Goal: Task Accomplishment & Management: Manage account settings

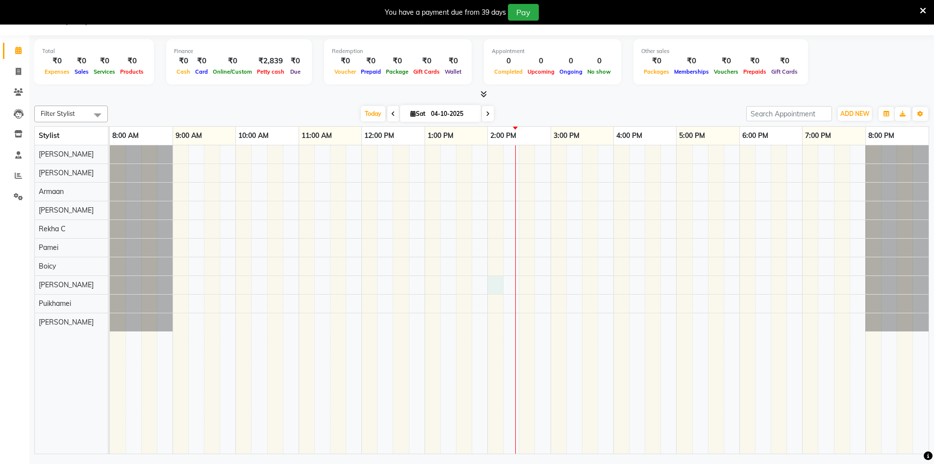
click at [495, 284] on div at bounding box center [519, 299] width 819 height 308
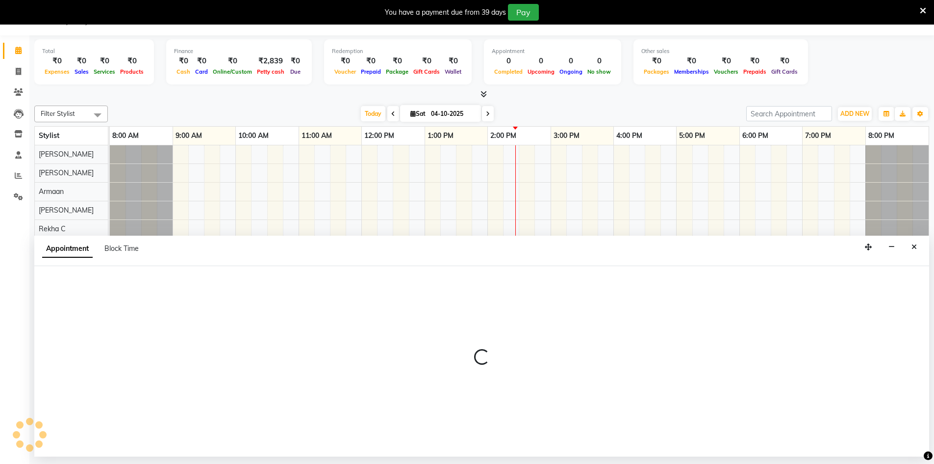
select select "88657"
select select "840"
select select "tentative"
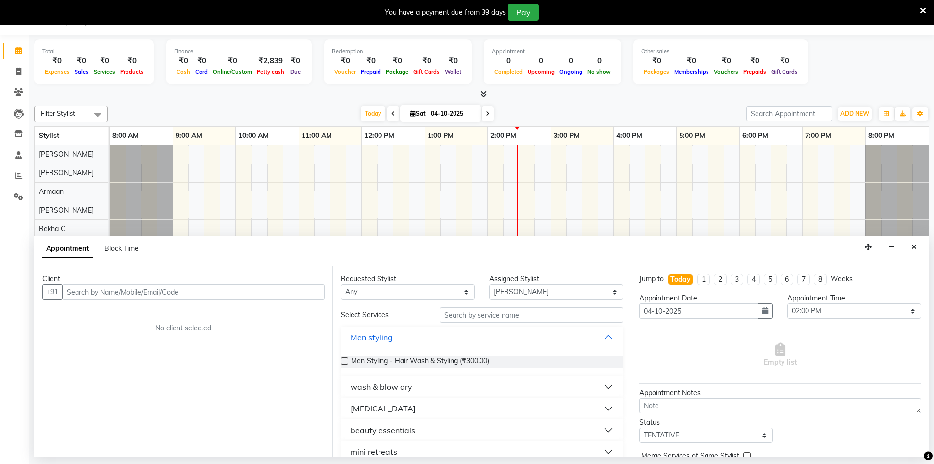
click at [906, 259] on div "Appointment Block Time" at bounding box center [481, 250] width 895 height 30
click at [914, 251] on button "Close" at bounding box center [914, 246] width 14 height 15
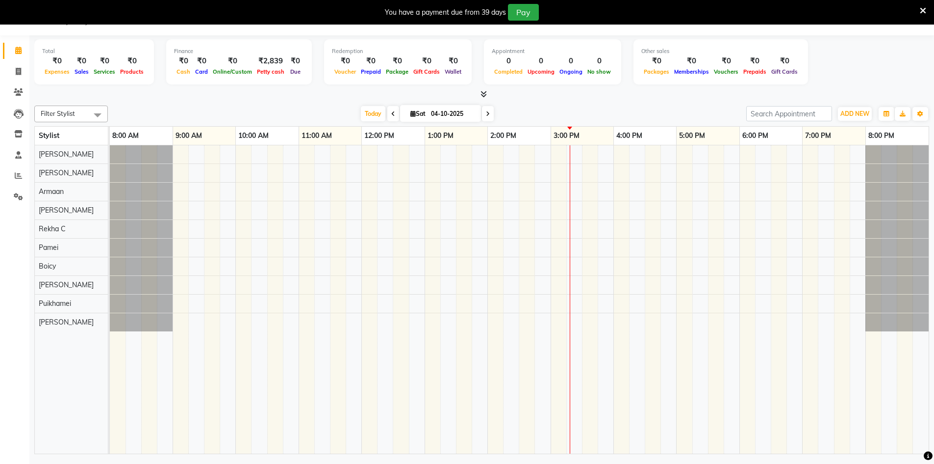
click at [507, 249] on div at bounding box center [519, 299] width 819 height 308
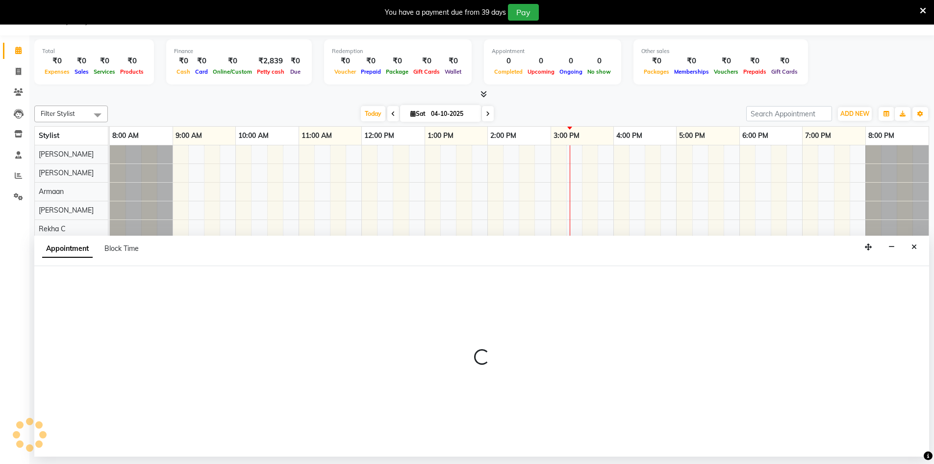
select select "88573"
select select "tentative"
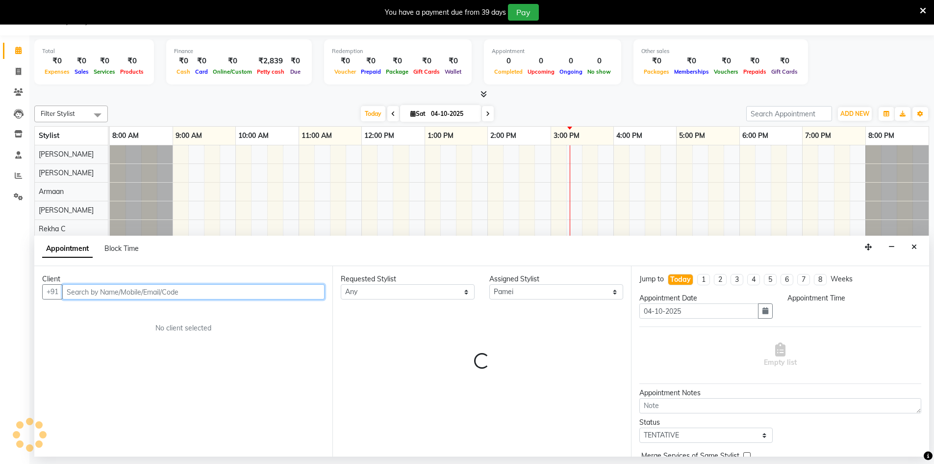
select select "855"
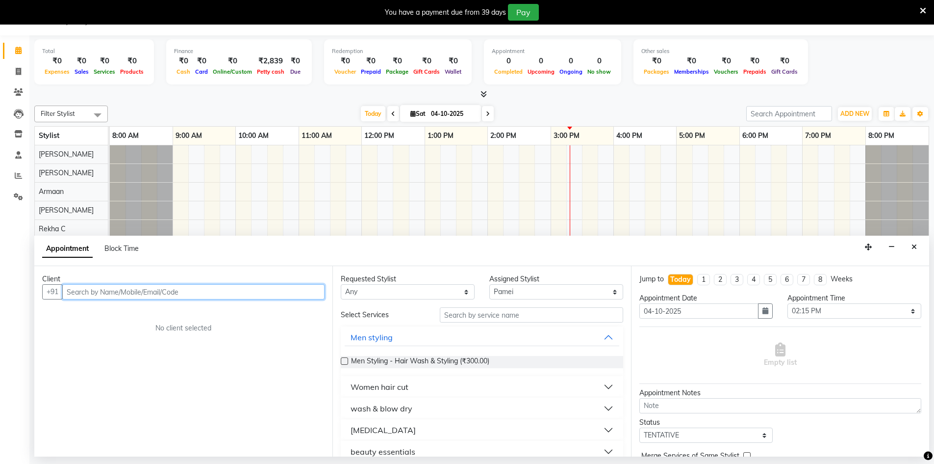
click at [143, 294] on input "text" at bounding box center [193, 291] width 262 height 15
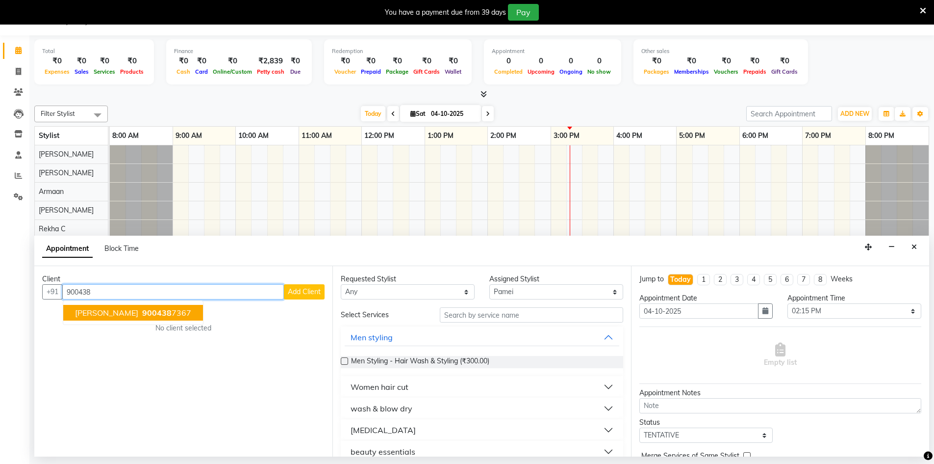
click at [135, 318] on button "[PERSON_NAME] 900438 7367" at bounding box center [133, 313] width 140 height 16
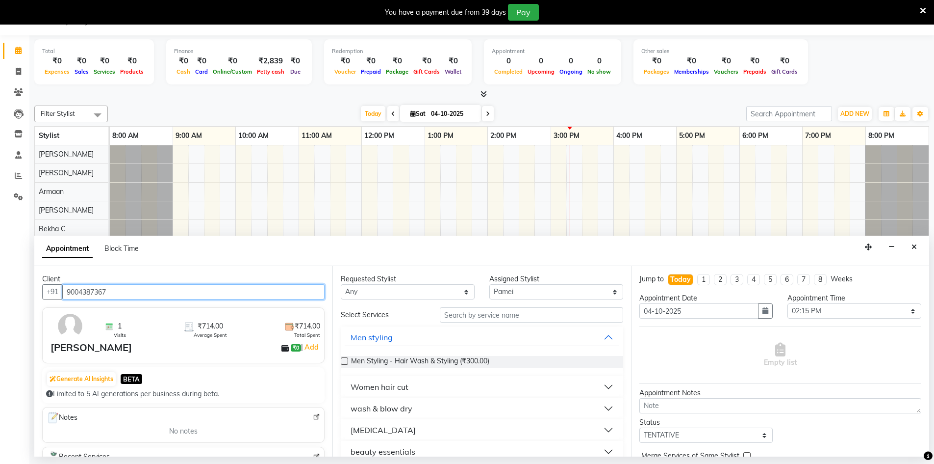
type input "9004387367"
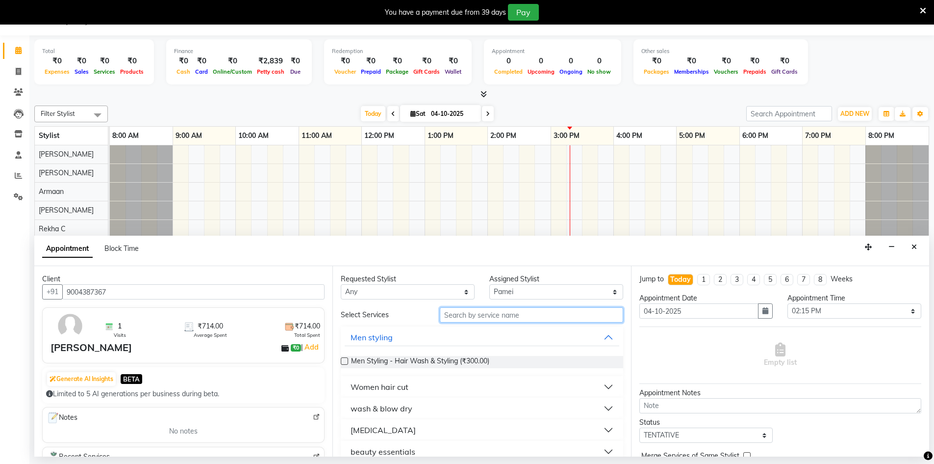
click at [474, 317] on input "text" at bounding box center [531, 314] width 183 height 15
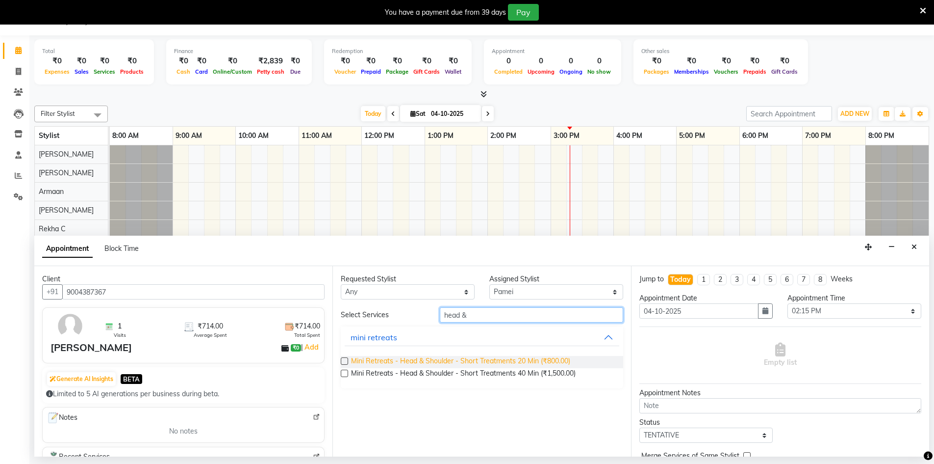
type input "head &"
click at [508, 366] on span "Mini Retreats - Head & Shoulder - Short Treatments 20 Min (₹800.00)" at bounding box center [460, 362] width 219 height 12
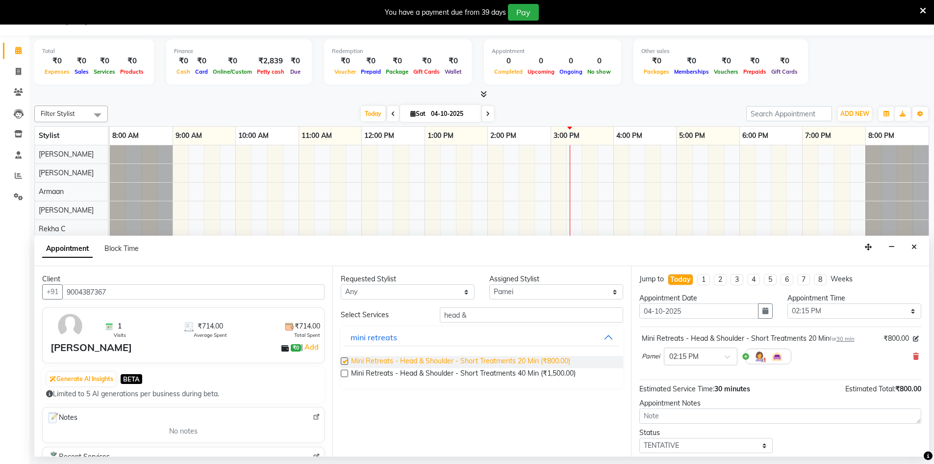
checkbox input "false"
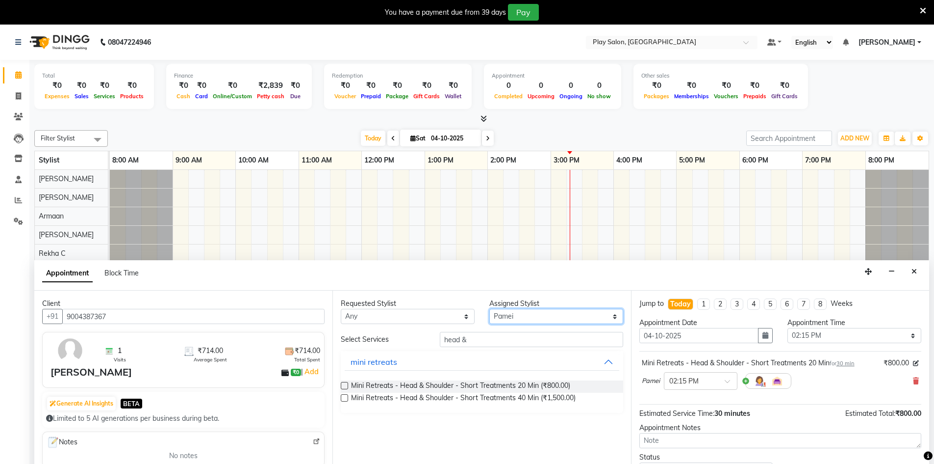
drag, startPoint x: 497, startPoint y: 315, endPoint x: 488, endPoint y: 331, distance: 18.3
click at [481, 319] on div "Requested Stylist Any Armaan [PERSON_NAME] Boicy Gaiphunliu Kamei Hauzel [PERSO…" at bounding box center [482, 311] width 297 height 26
drag, startPoint x: 482, startPoint y: 345, endPoint x: 440, endPoint y: 342, distance: 41.8
click at [440, 342] on input "head &" at bounding box center [531, 339] width 183 height 15
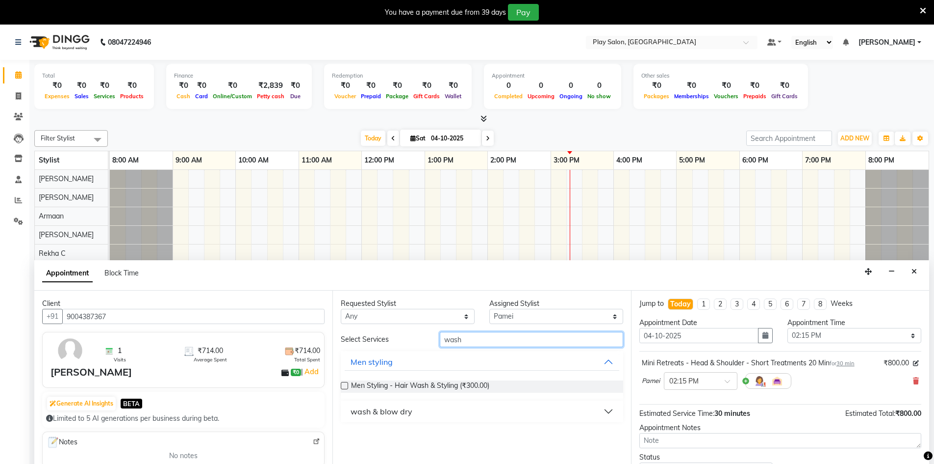
type input "wash"
click at [348, 386] on label at bounding box center [344, 385] width 7 height 7
click at [347, 386] on input "checkbox" at bounding box center [344, 386] width 6 height 6
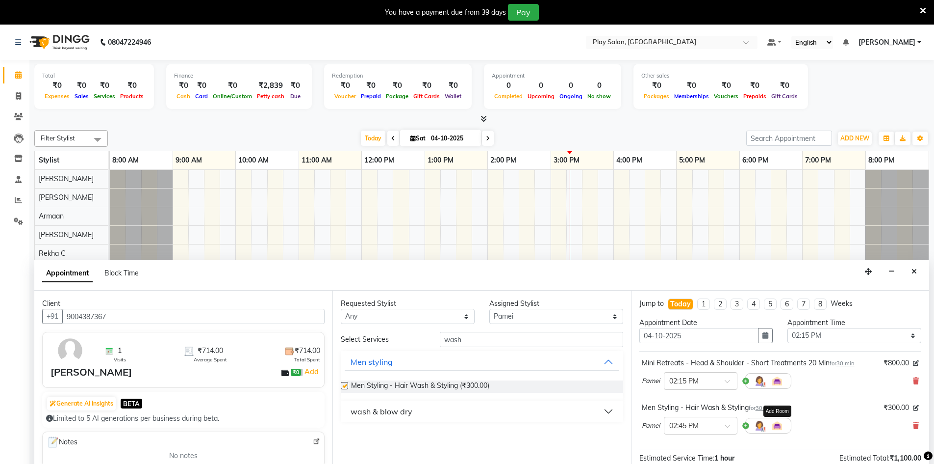
checkbox input "false"
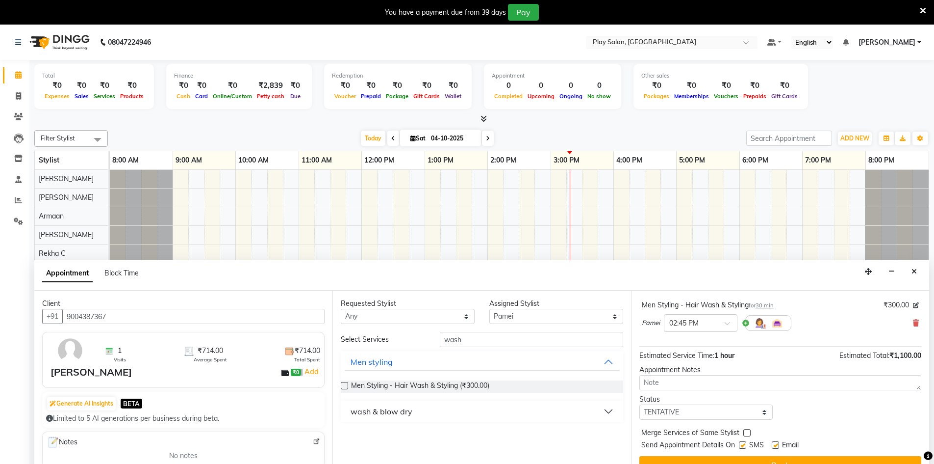
scroll to position [103, 0]
click at [776, 456] on button "Book" at bounding box center [781, 464] width 282 height 18
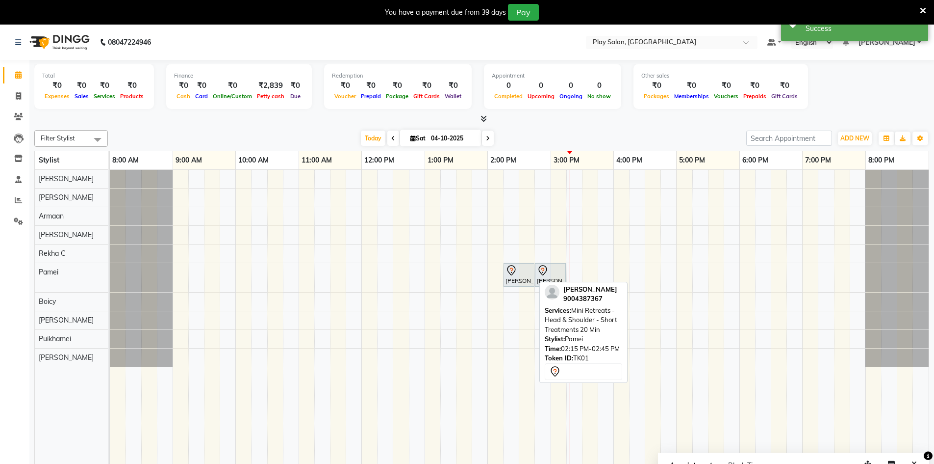
click at [530, 282] on div "[PERSON_NAME], TK01, 02:15 PM-02:45 PM, Mini Retreats - Head & Shoulder - Short…" at bounding box center [519, 274] width 29 height 21
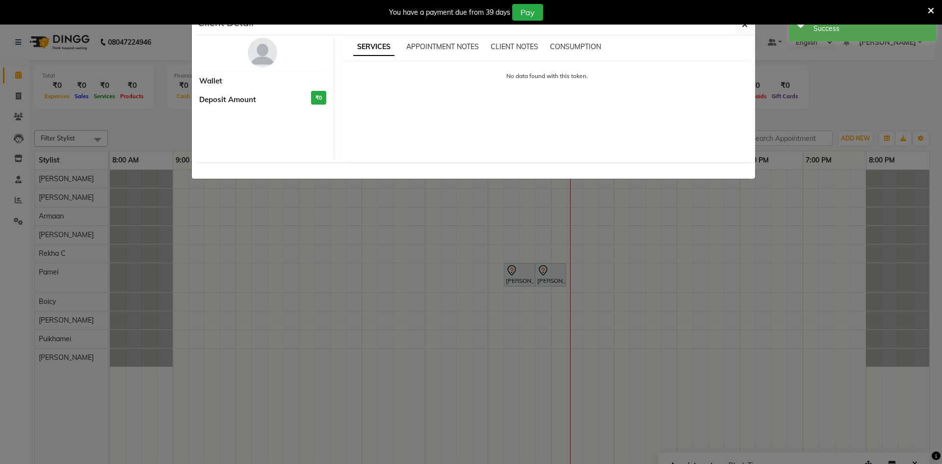
select select "7"
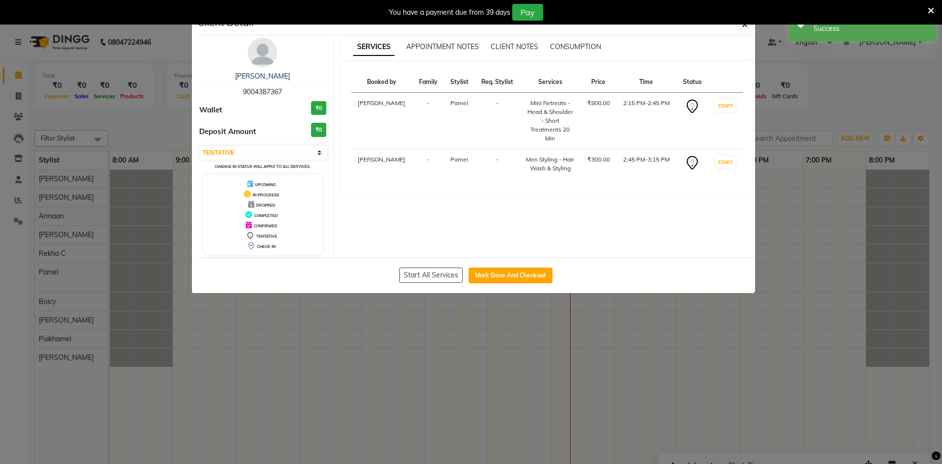
click at [504, 262] on div "Start All Services Mark Done And Checkout" at bounding box center [476, 275] width 558 height 36
click at [509, 270] on button "Mark Done And Checkout" at bounding box center [510, 275] width 84 height 16
select select "service"
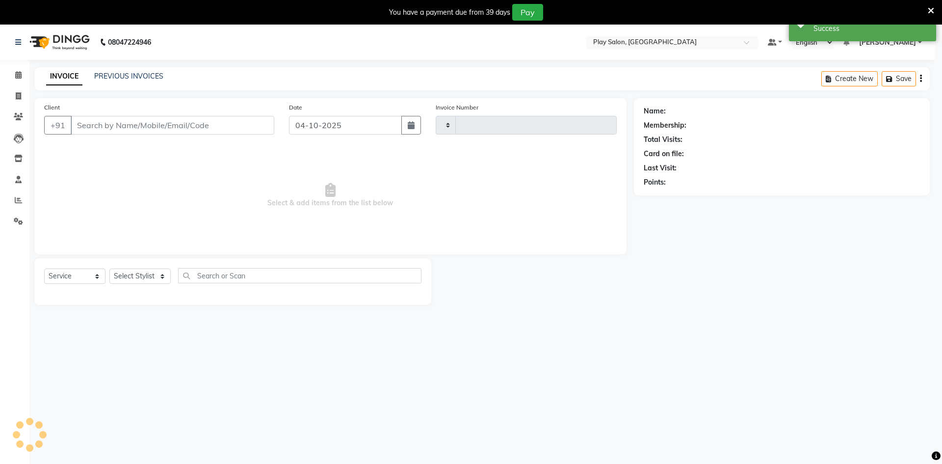
type input "0267"
select select "8631"
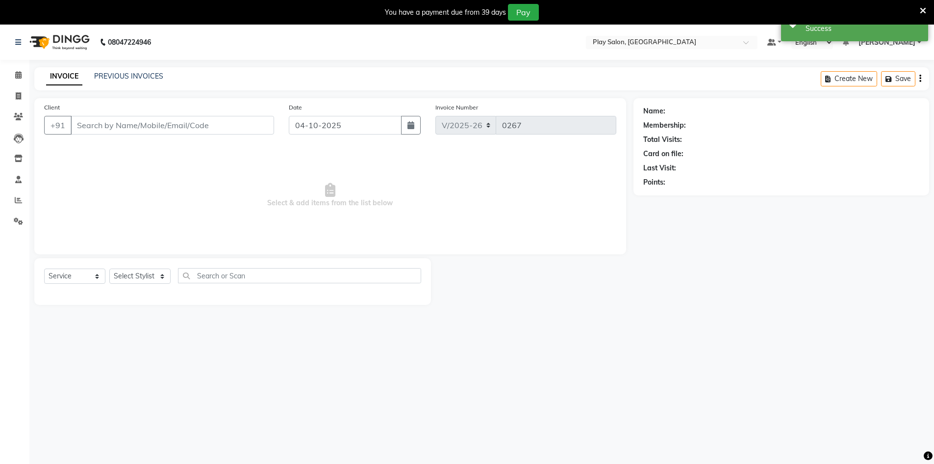
type input "9004387367"
select select "88573"
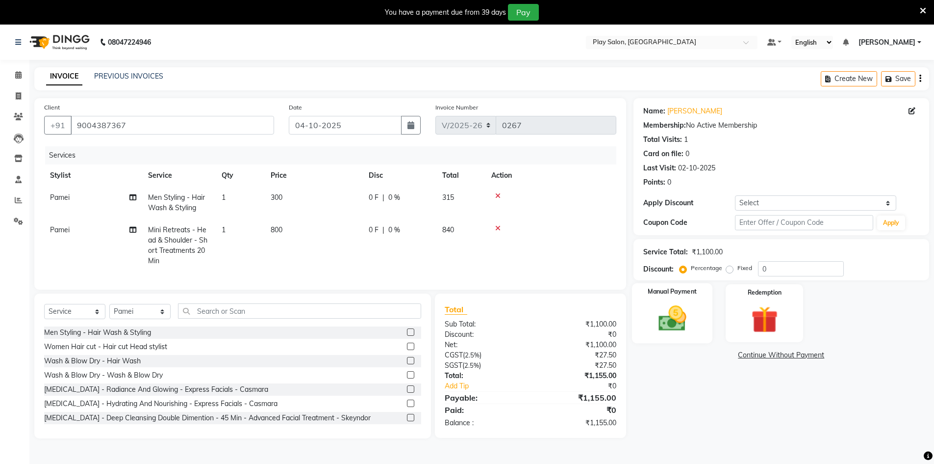
click at [705, 328] on div "Manual Payment" at bounding box center [672, 313] width 81 height 60
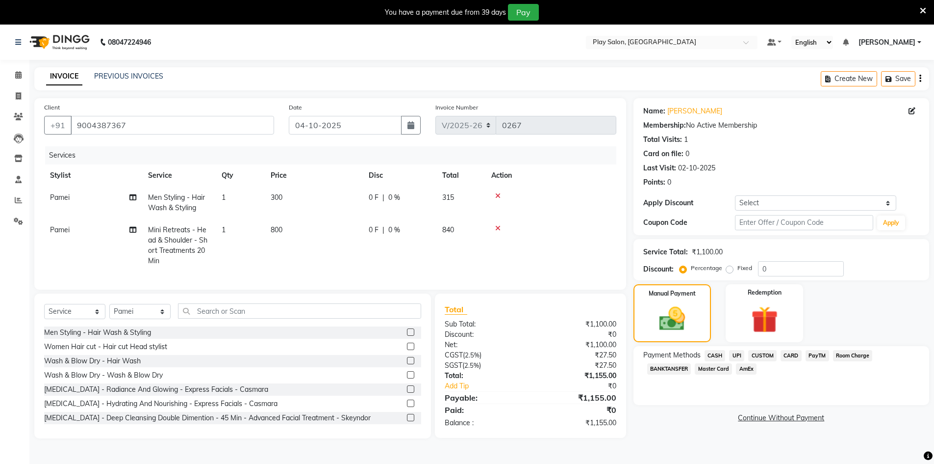
click at [771, 357] on span "CUSTOM" at bounding box center [763, 355] width 28 height 11
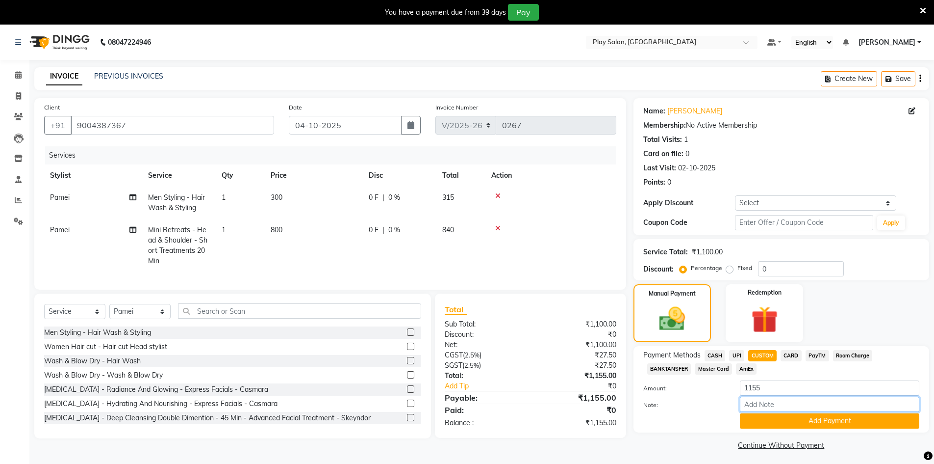
click at [775, 406] on input "Note:" at bounding box center [830, 403] width 180 height 15
type input "Upi"
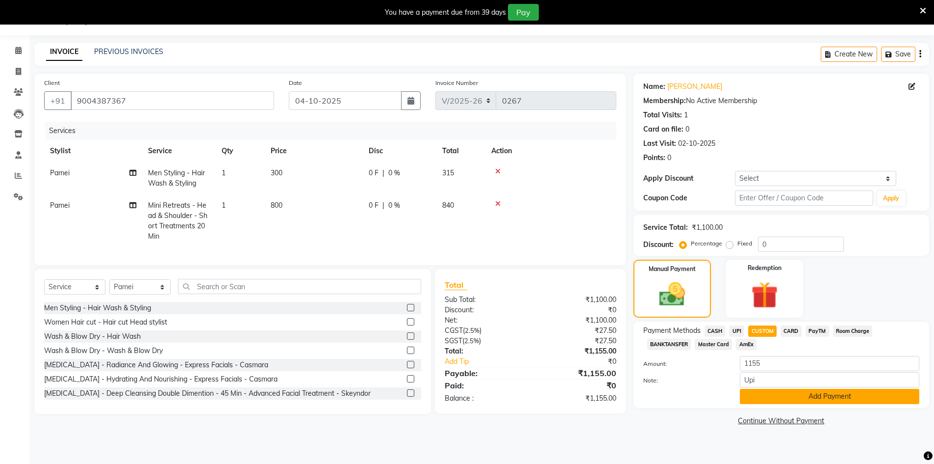
click at [796, 396] on button "Add Payment" at bounding box center [830, 395] width 180 height 15
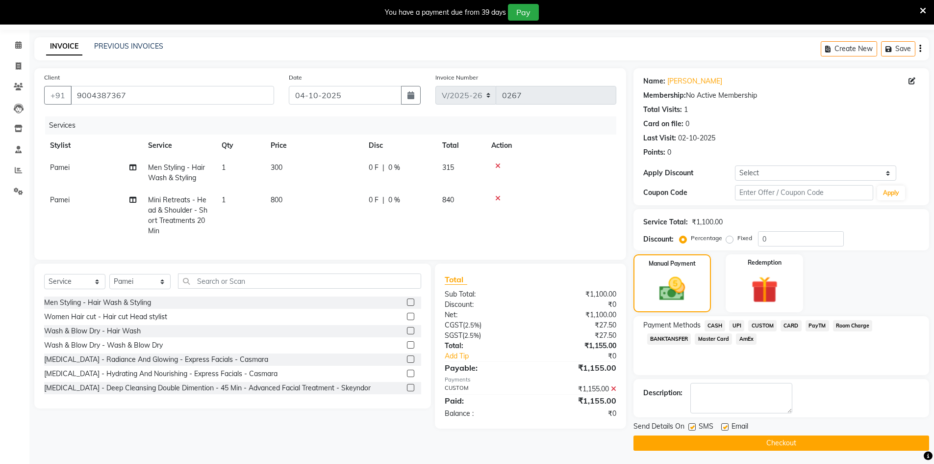
scroll to position [31, 0]
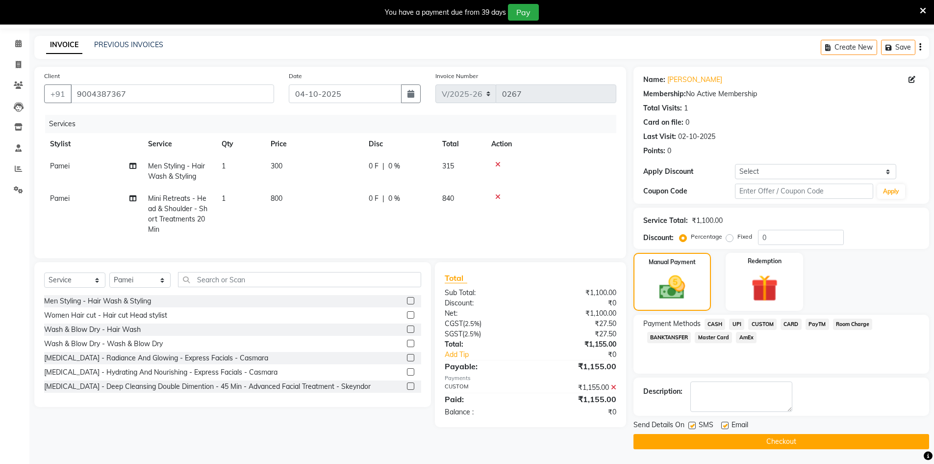
click at [768, 439] on button "Checkout" at bounding box center [782, 441] width 296 height 15
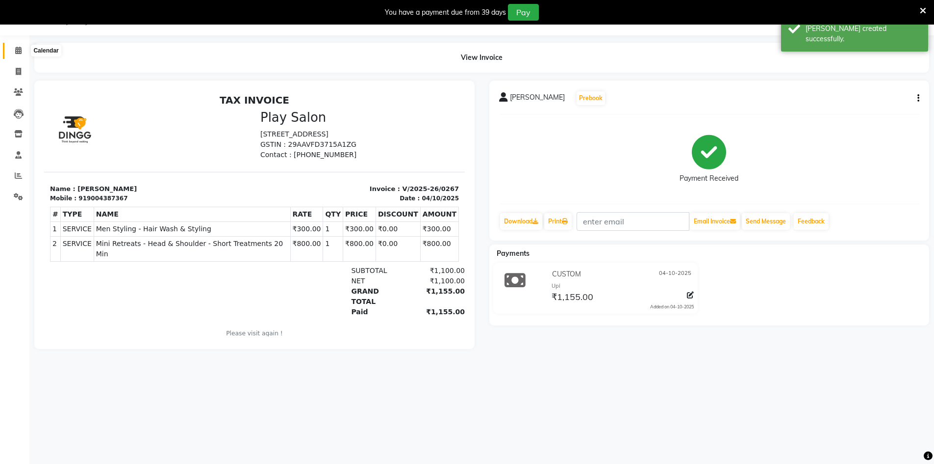
drag, startPoint x: 23, startPoint y: 50, endPoint x: 22, endPoint y: 56, distance: 7.0
click at [23, 50] on span at bounding box center [18, 50] width 17 height 11
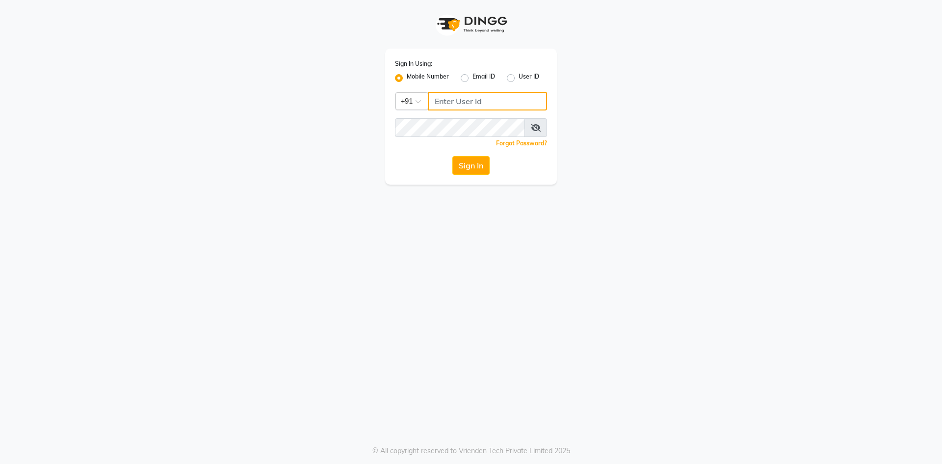
click at [443, 98] on input "Username" at bounding box center [487, 101] width 119 height 19
type input "6363023896"
click at [542, 120] on span at bounding box center [535, 127] width 23 height 19
click at [542, 129] on span at bounding box center [535, 127] width 23 height 19
click at [543, 128] on span at bounding box center [535, 127] width 23 height 19
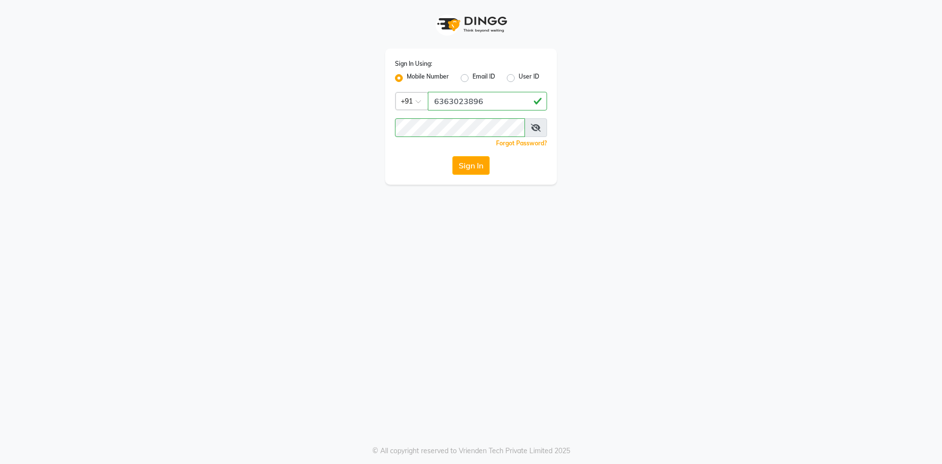
click at [537, 128] on icon at bounding box center [536, 128] width 10 height 8
click at [452, 156] on button "Sign In" at bounding box center [470, 165] width 37 height 19
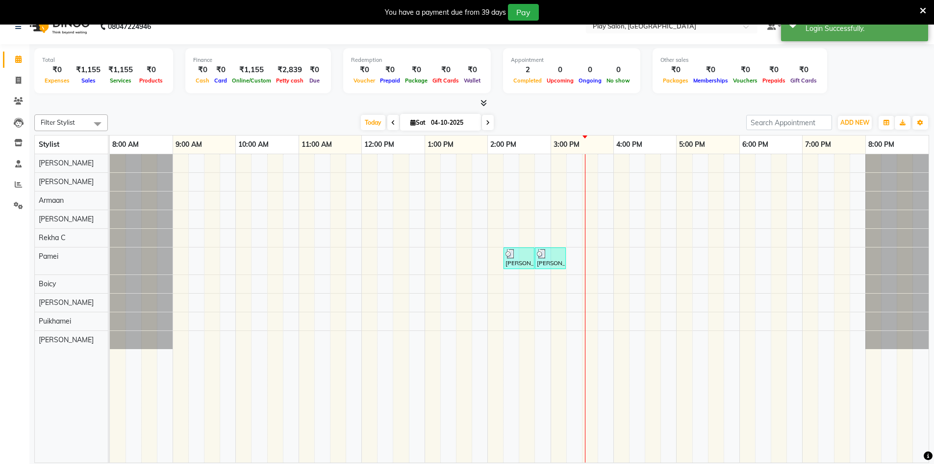
scroll to position [25, 0]
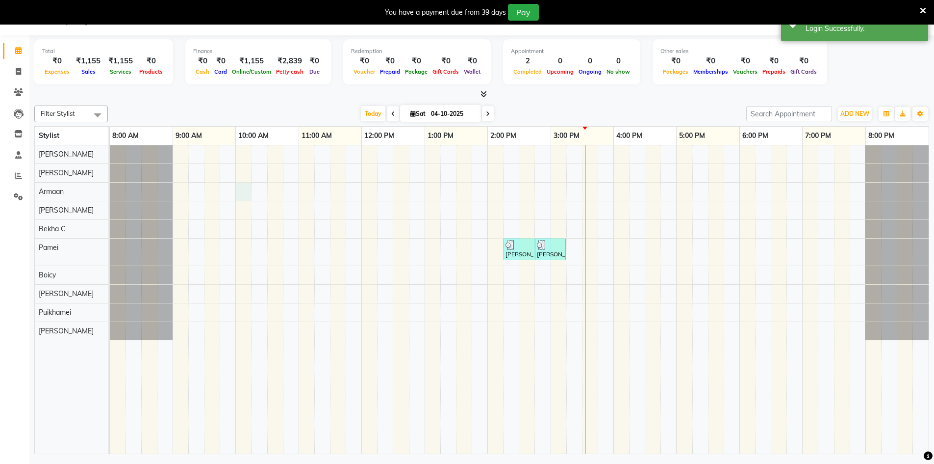
click at [244, 199] on div "Rahul Chaudhary, TK01, 02:15 PM-02:45 PM, Mini Retreats - Head & Shoulder - Sho…" at bounding box center [519, 299] width 819 height 308
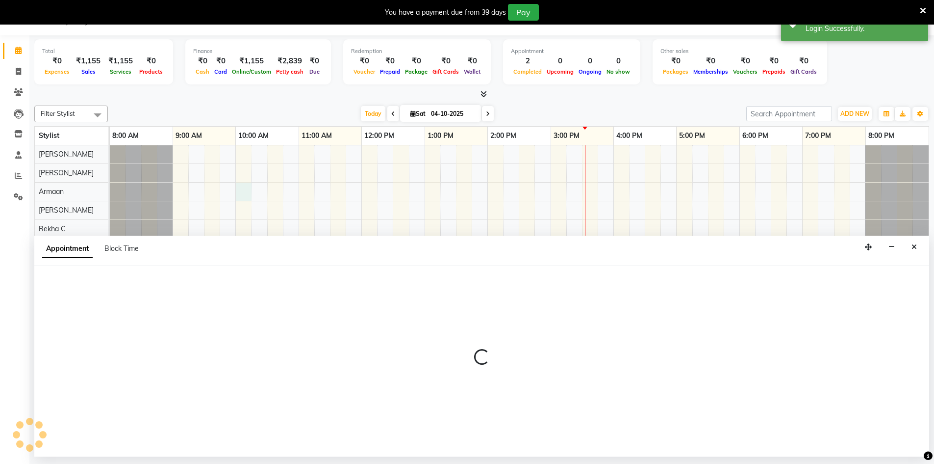
select select "88606"
select select "600"
select select "tentative"
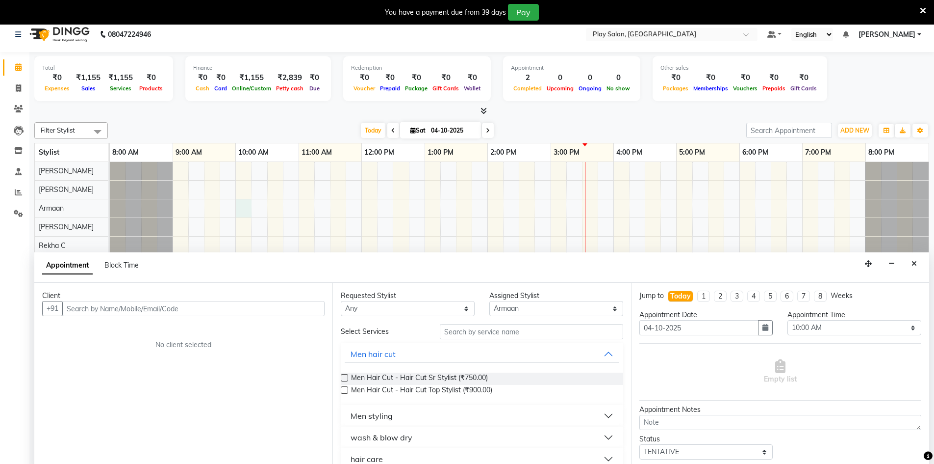
scroll to position [0, 0]
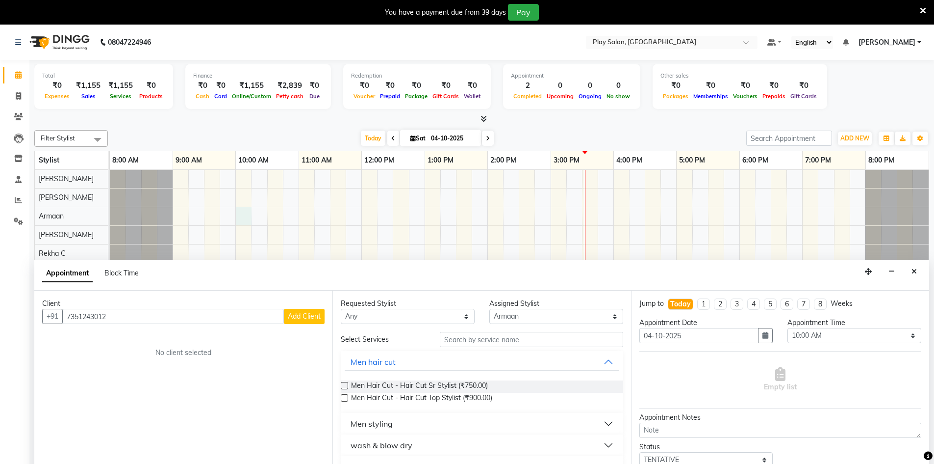
type input "7351243012"
click at [302, 310] on button "Add Client" at bounding box center [304, 316] width 41 height 15
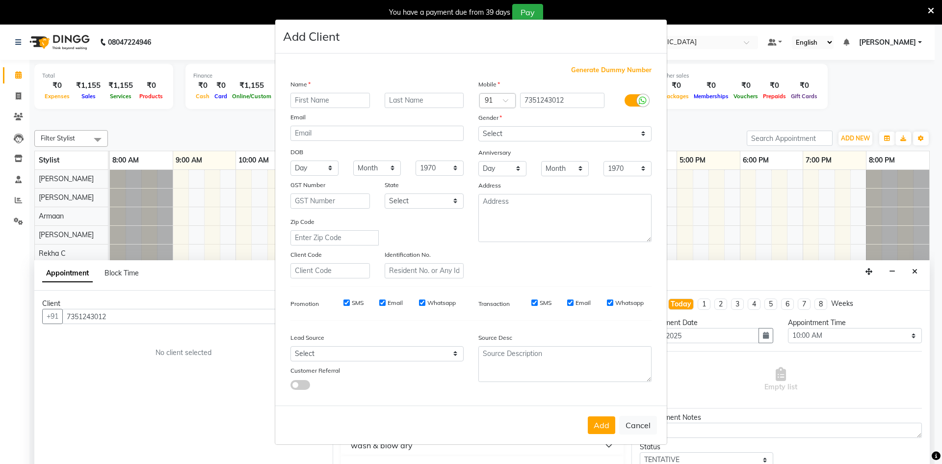
click at [306, 99] on input "text" at bounding box center [329, 100] width 79 height 15
click at [414, 97] on input "text" at bounding box center [424, 100] width 79 height 15
click at [490, 135] on select "Select Male Female Other Prefer Not To Say" at bounding box center [564, 133] width 173 height 15
select select "male"
click at [478, 126] on select "Select Male Female Other Prefer Not To Say" at bounding box center [564, 133] width 173 height 15
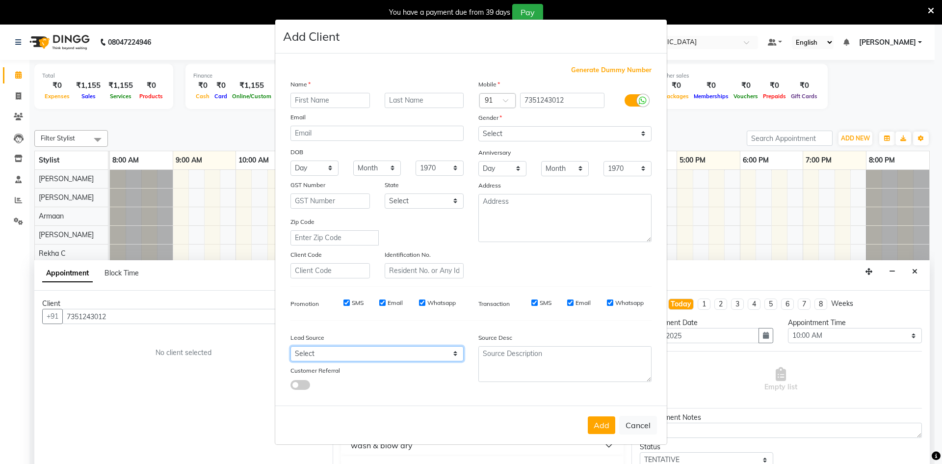
click at [328, 357] on select "Select Walk-in Internet Friend Word of Mouth Advertisement Facebook JustDial Go…" at bounding box center [376, 353] width 173 height 15
select select "56178"
click at [290, 346] on select "Select Walk-in Internet Friend Word of Mouth Advertisement Facebook JustDial Go…" at bounding box center [376, 353] width 173 height 15
click at [649, 432] on button "Cancel" at bounding box center [638, 424] width 38 height 19
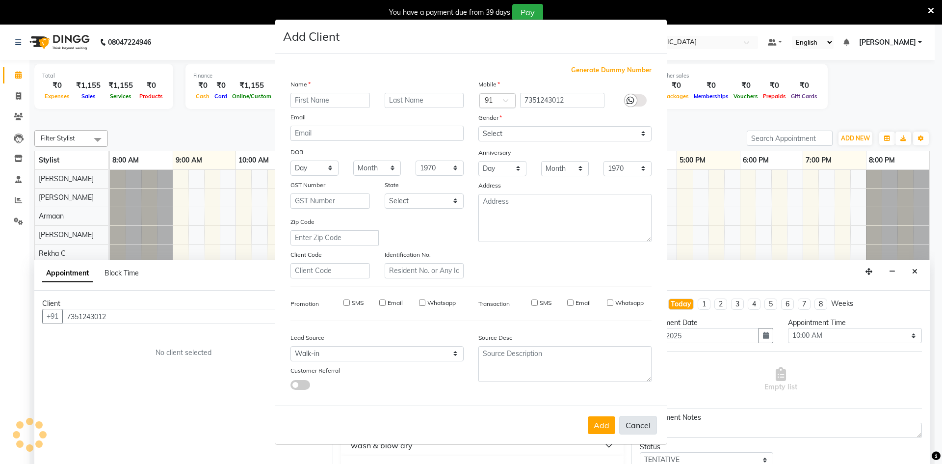
select select
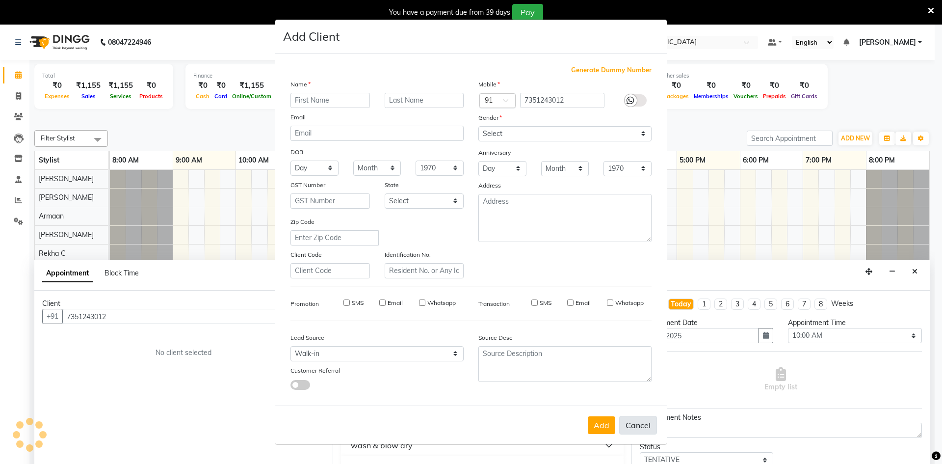
select select
checkbox input "false"
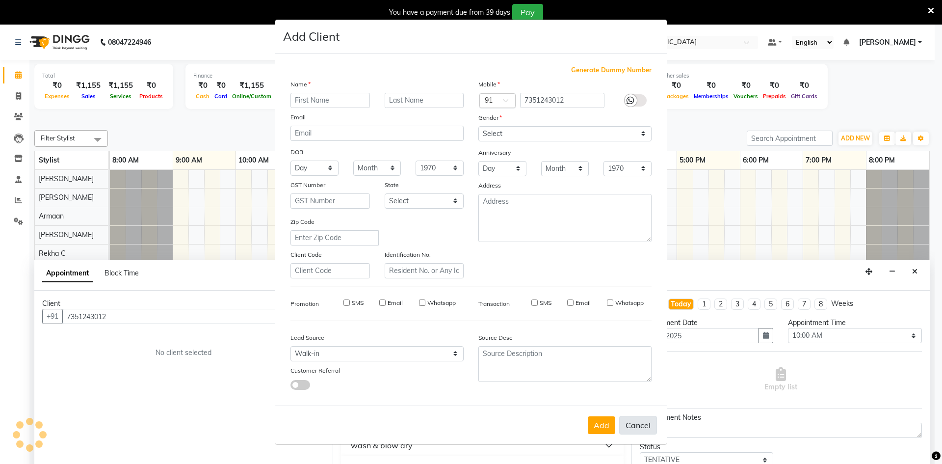
checkbox input "false"
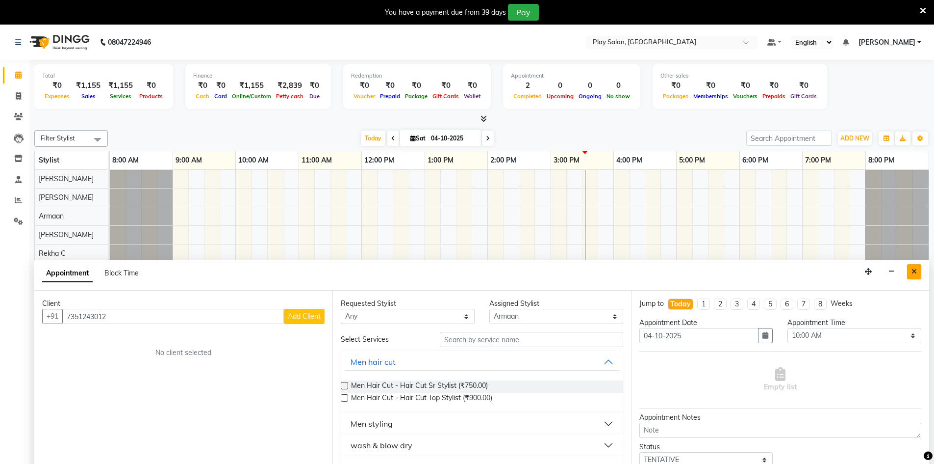
click at [910, 271] on button "Close" at bounding box center [914, 271] width 14 height 15
